Goal: Find specific page/section: Find specific page/section

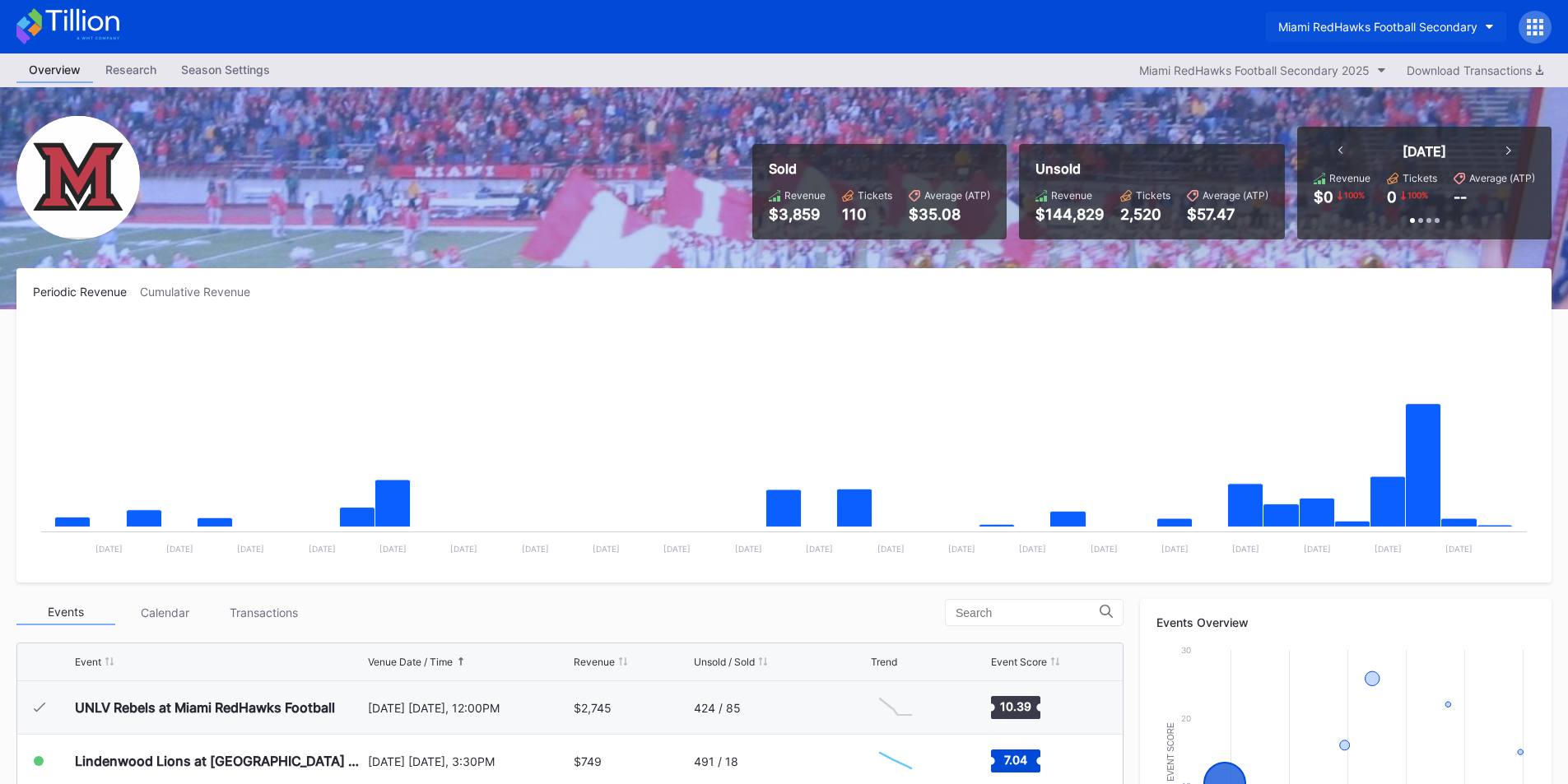
click at [1335, 19] on button "Miami RedHawks Football Secondary" at bounding box center [1386, 27] width 240 height 30
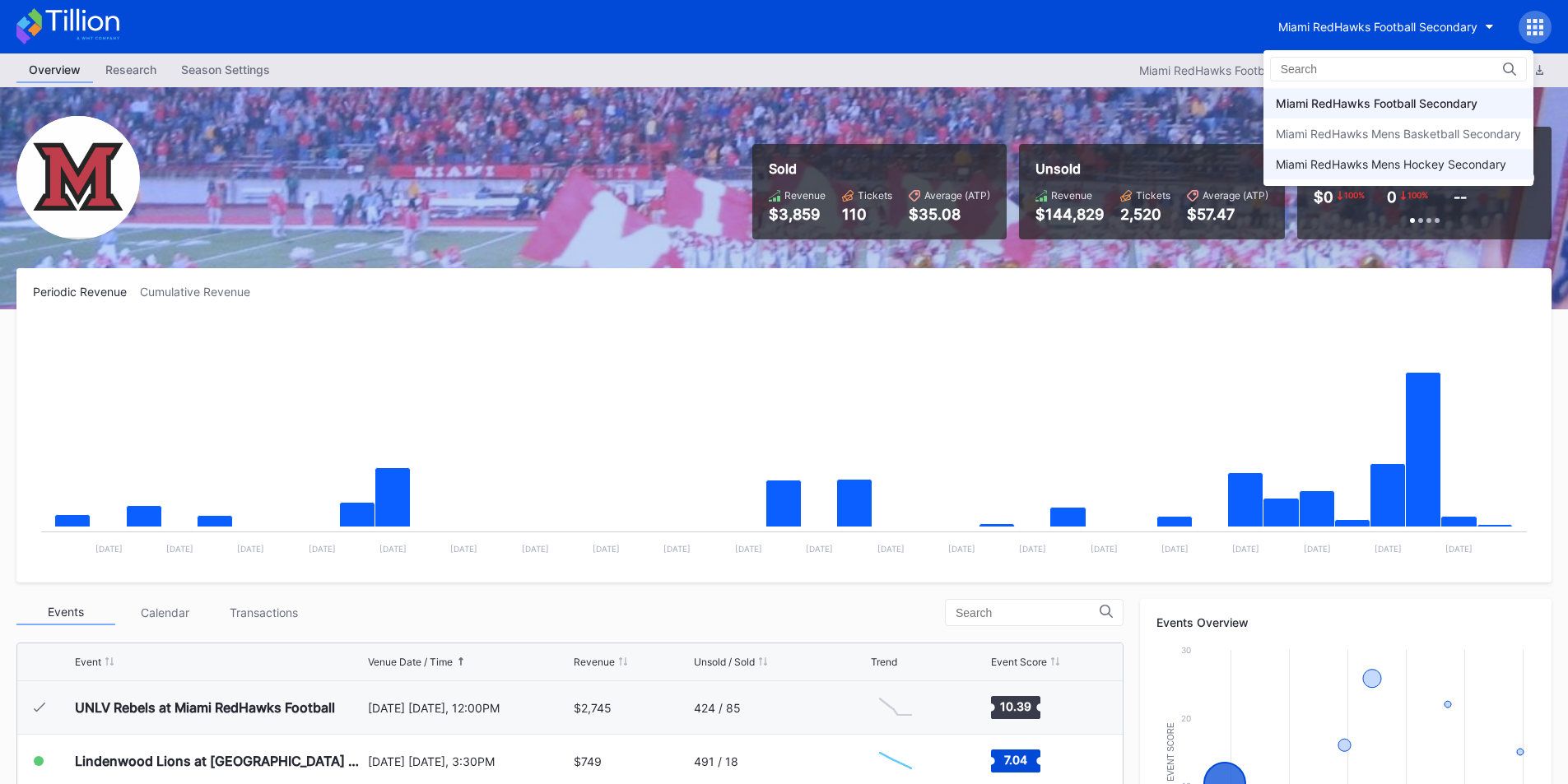
click at [1346, 162] on div "Miami RedHawks Mens Hockey Secondary" at bounding box center [1391, 165] width 231 height 14
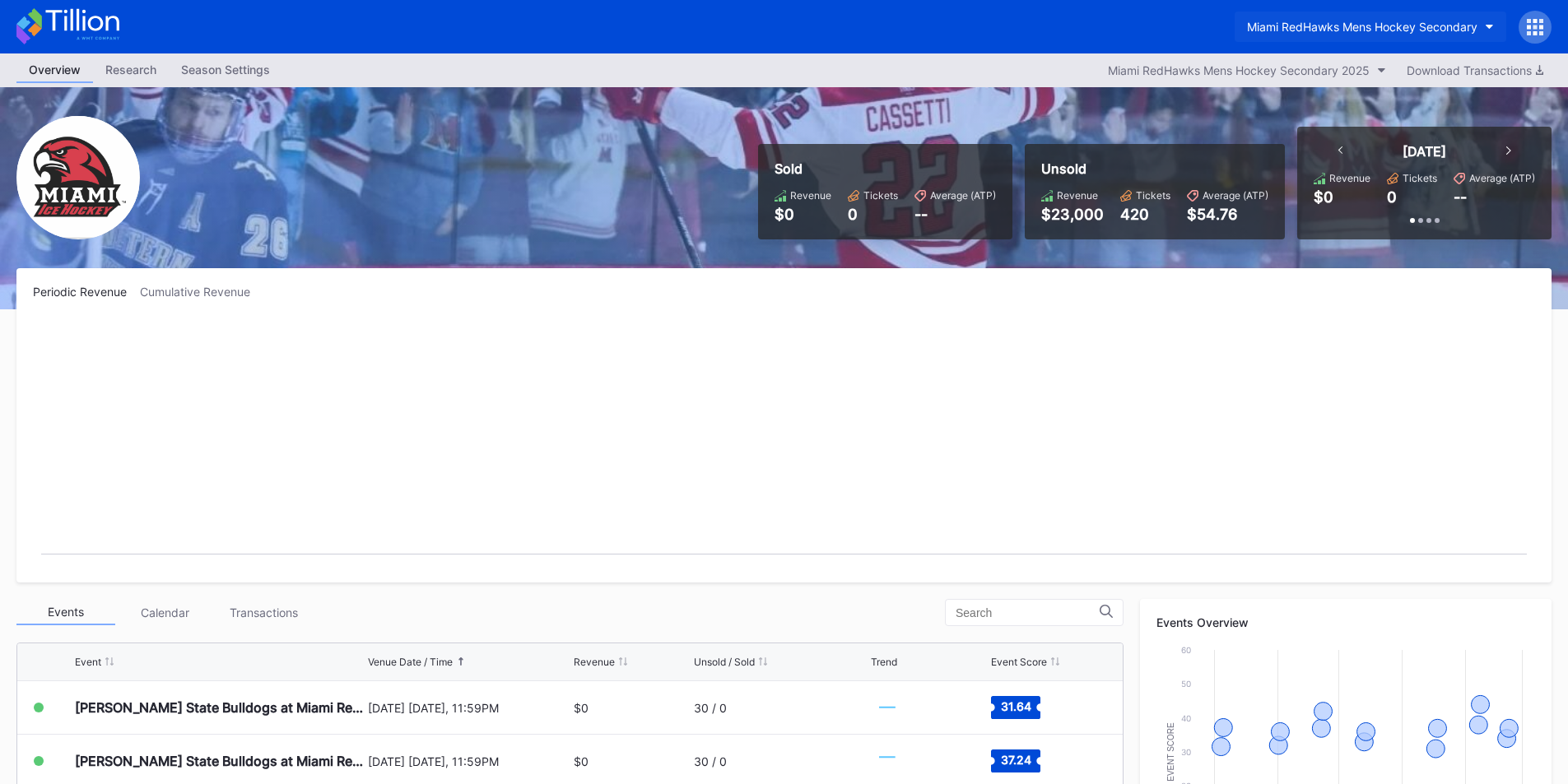
click at [1329, 31] on div "Miami RedHawks Mens Hockey Secondary" at bounding box center [1362, 27] width 231 height 14
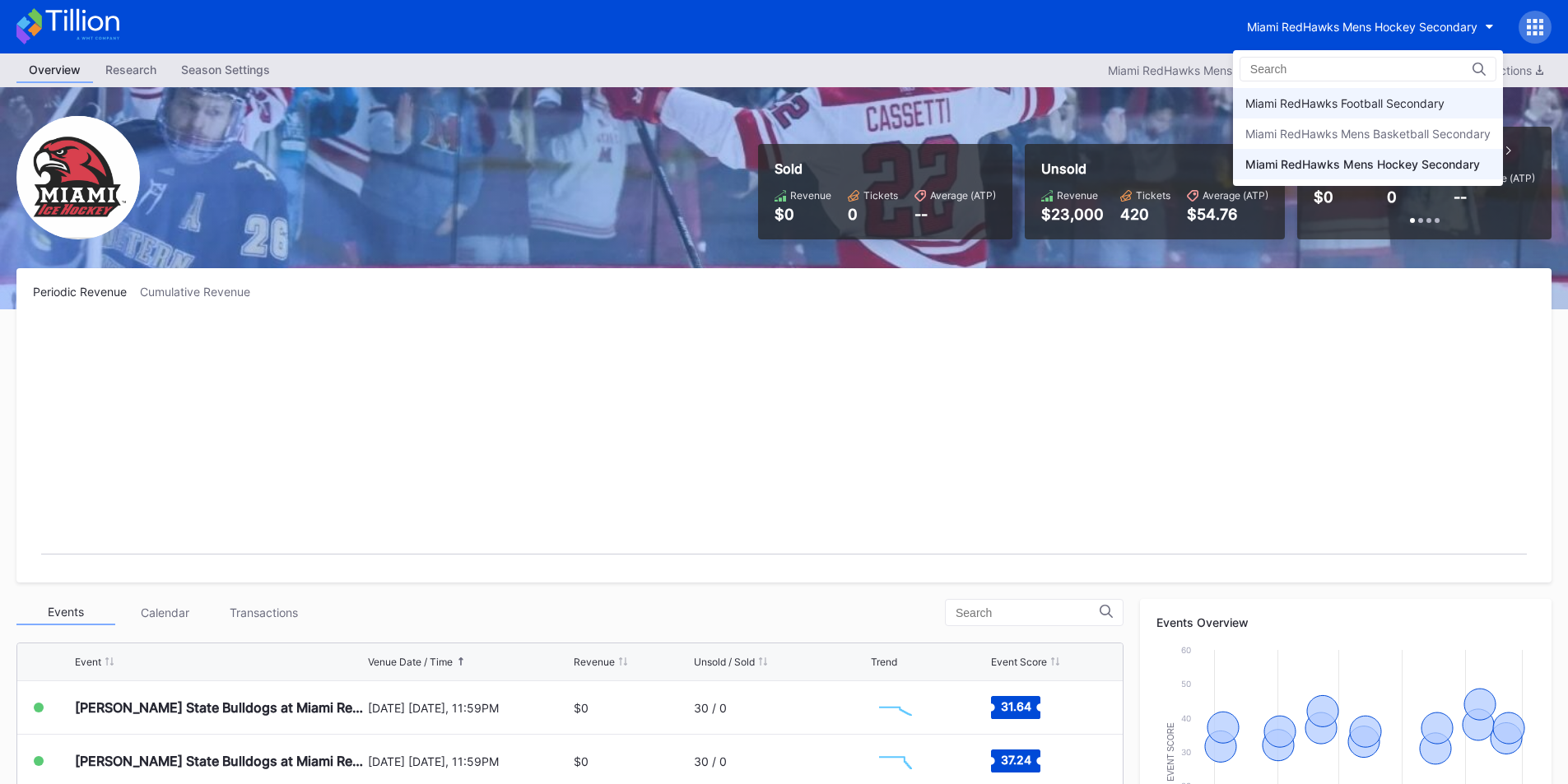
click at [1327, 100] on div "Miami RedHawks Football Secondary" at bounding box center [1345, 103] width 199 height 14
